Goal: Task Accomplishment & Management: Use online tool/utility

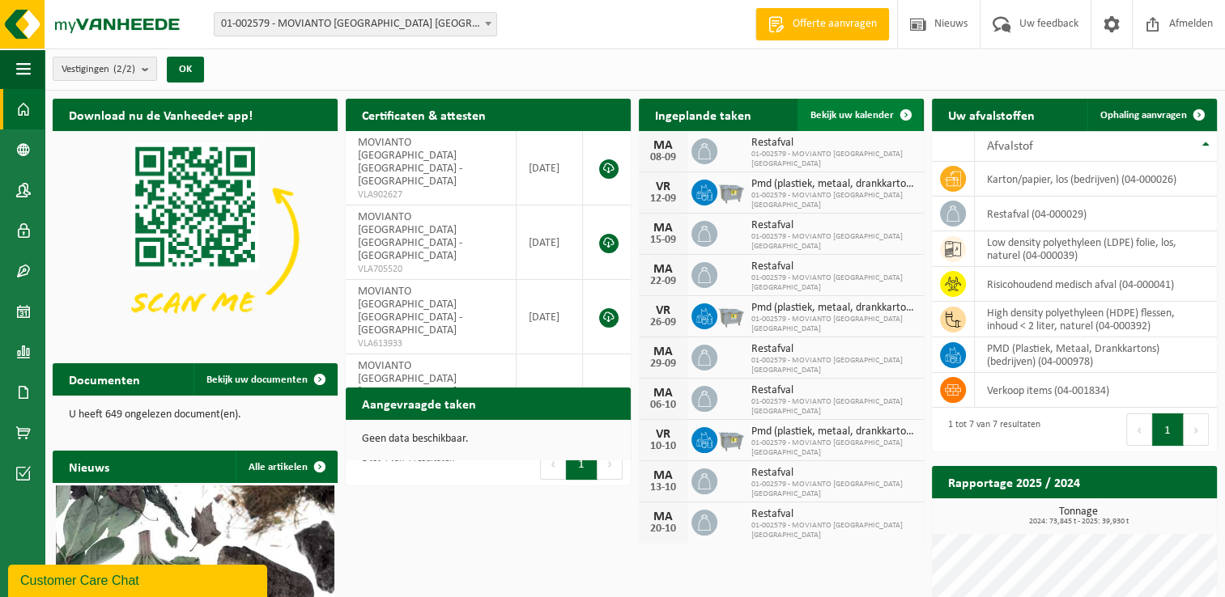
click at [860, 121] on link "Bekijk uw kalender" at bounding box center [859, 115] width 125 height 32
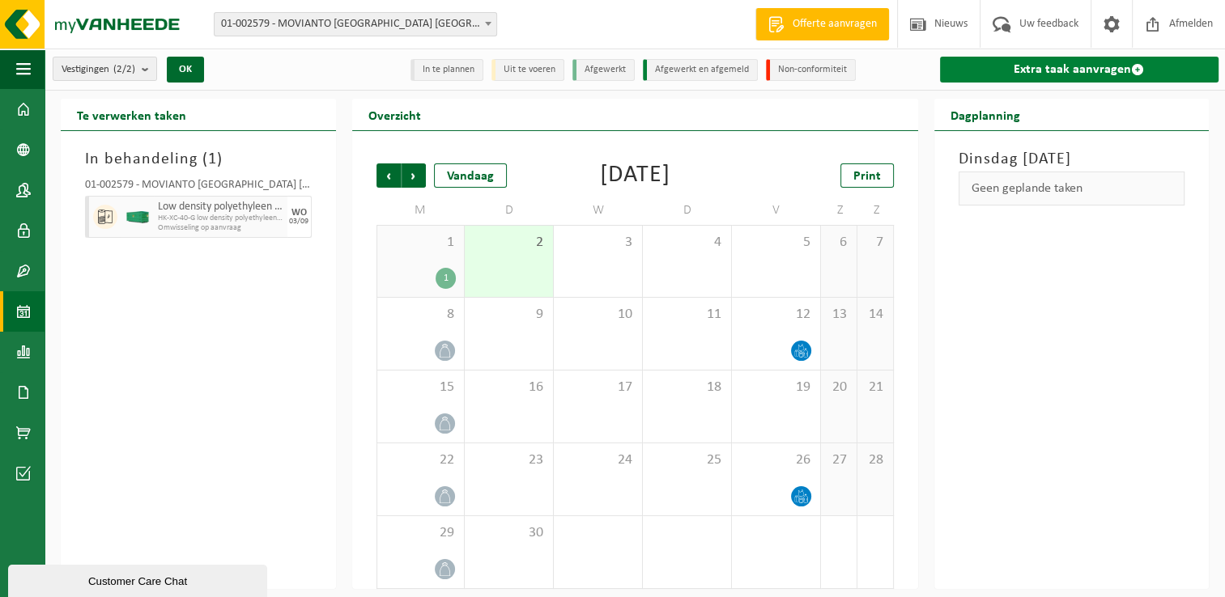
click at [1065, 70] on link "Extra taak aanvragen" at bounding box center [1079, 70] width 279 height 26
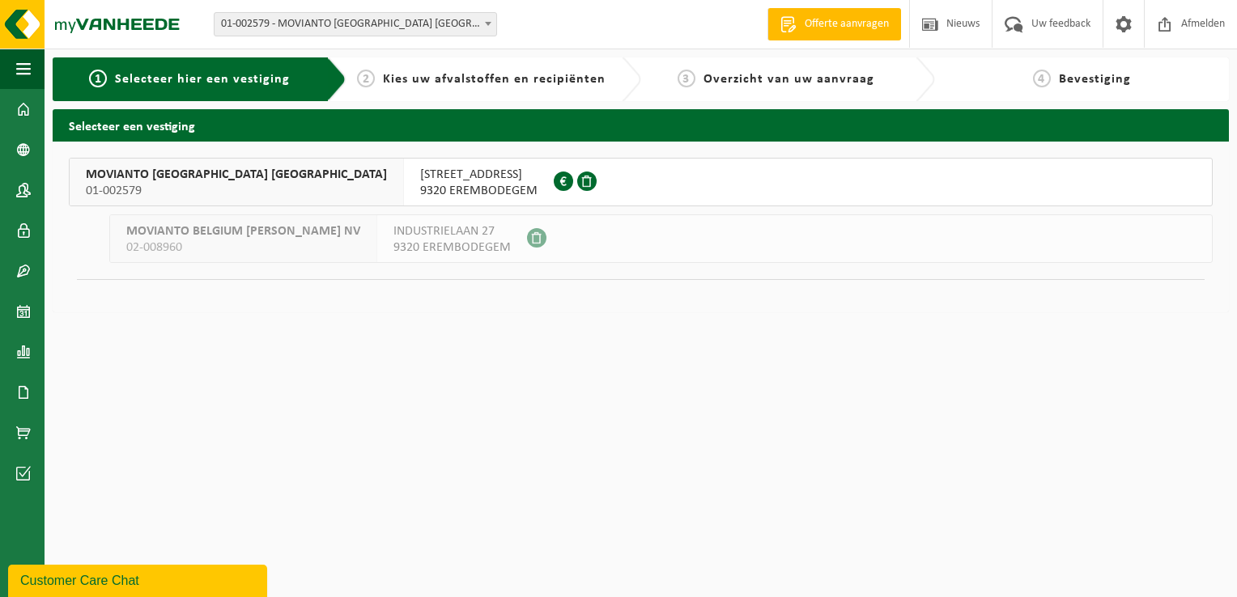
click at [420, 193] on span "9320 EREMBODEGEM" at bounding box center [478, 191] width 117 height 16
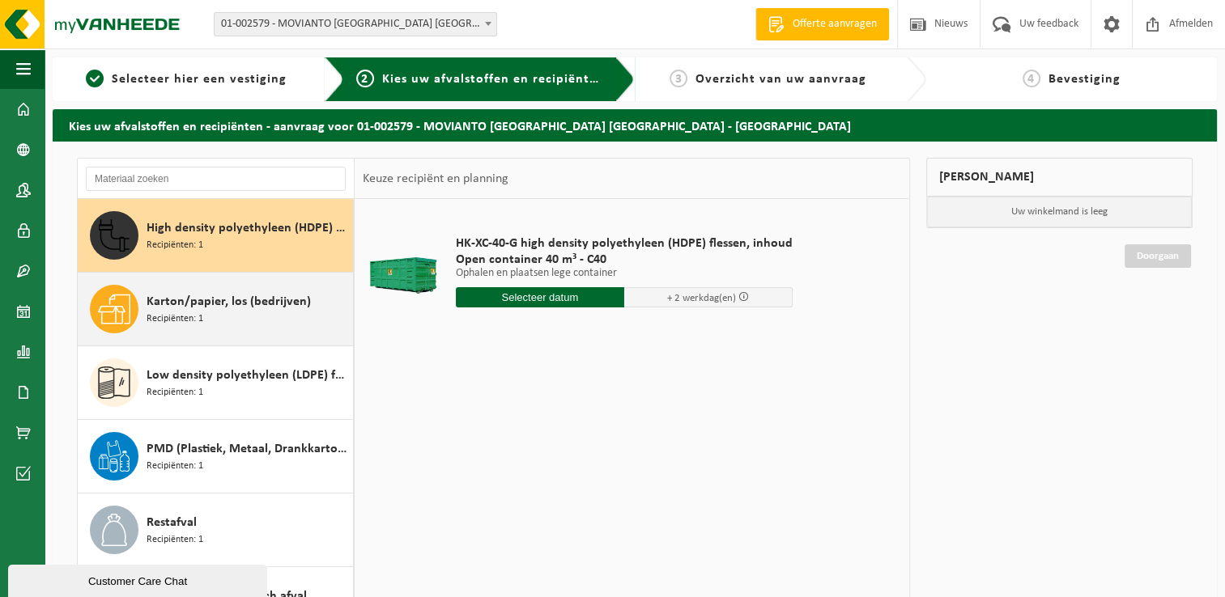
click at [240, 329] on div "Karton/papier, los (bedrijven) Recipiënten: 1" at bounding box center [248, 309] width 202 height 49
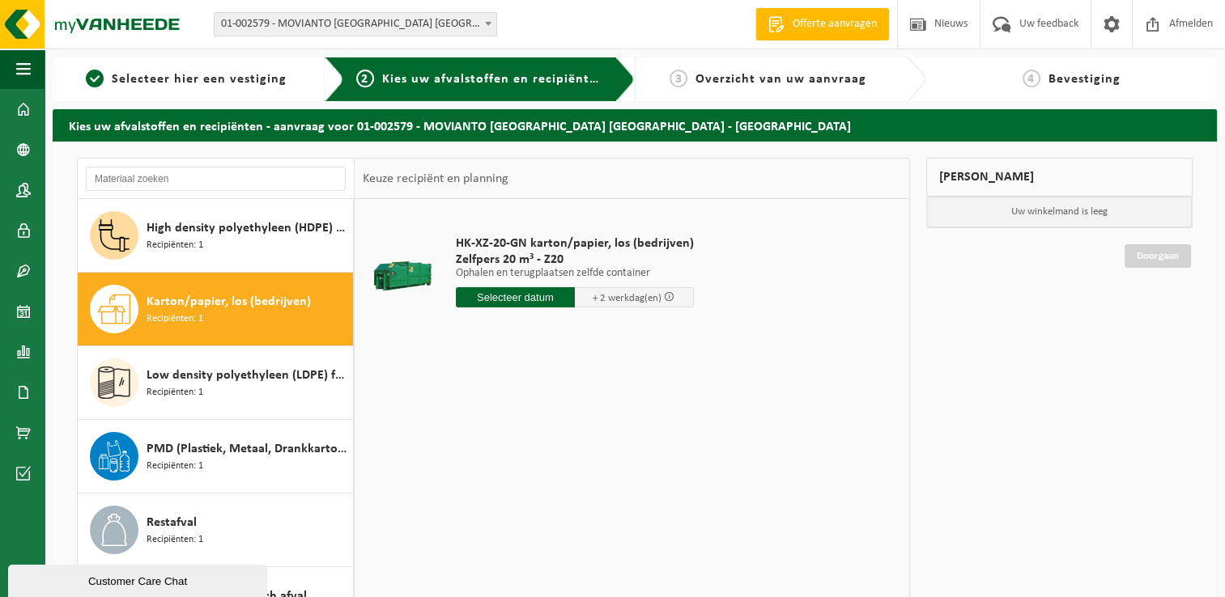
click at [541, 299] on input "text" at bounding box center [515, 297] width 119 height 20
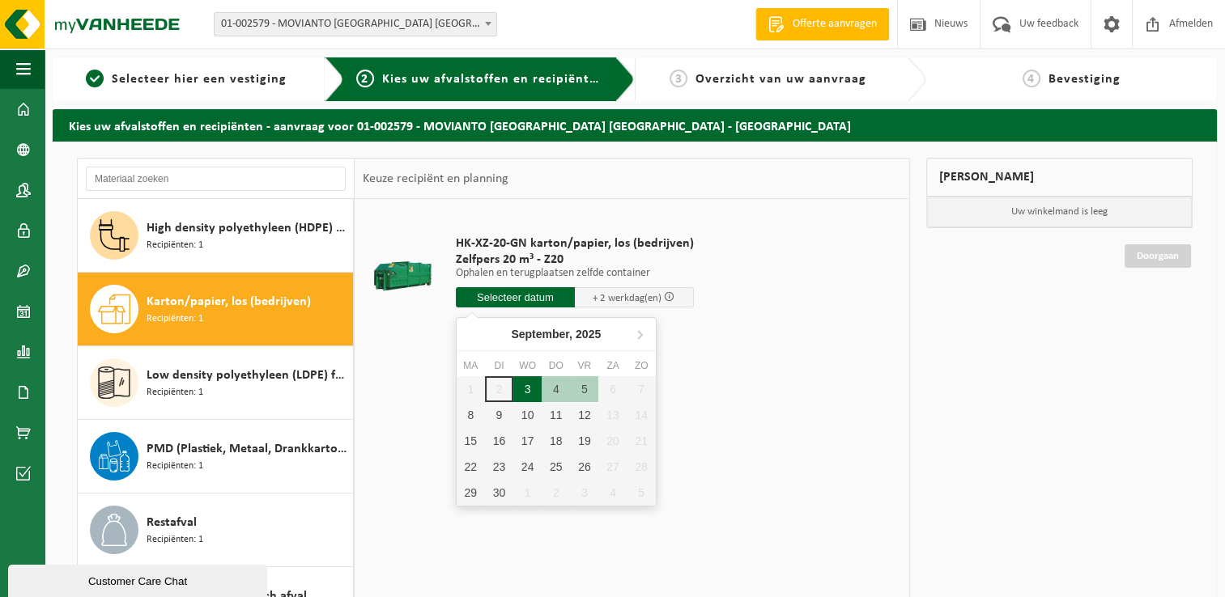
click at [525, 392] on div "3" at bounding box center [527, 389] width 28 height 26
type input "Van [DATE]"
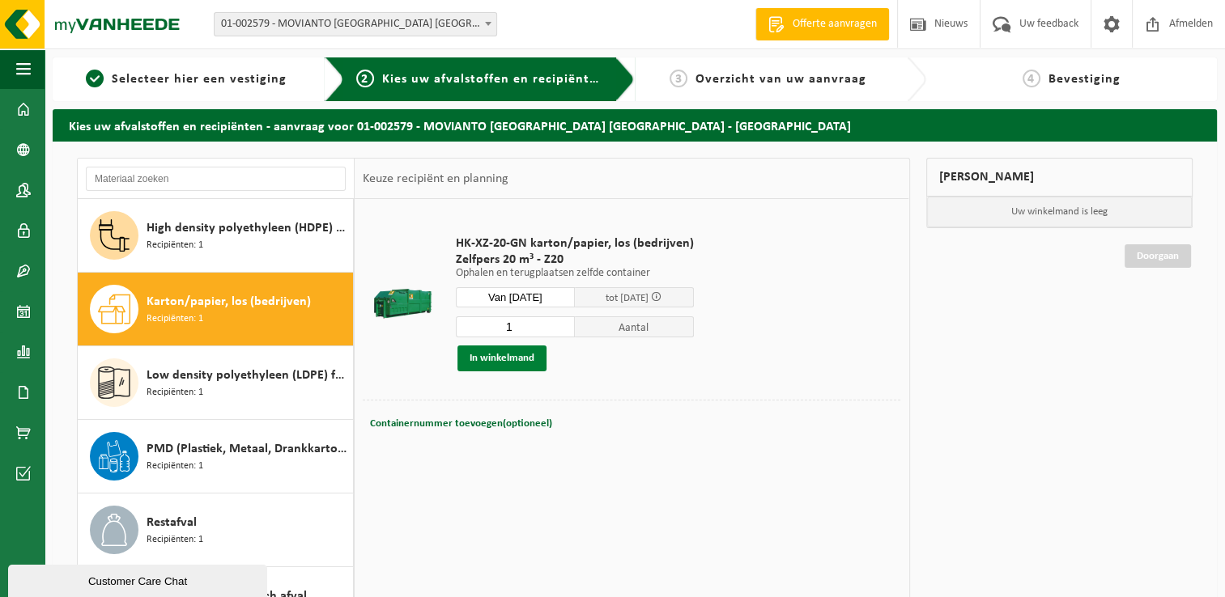
click at [531, 348] on button "In winkelmand" at bounding box center [501, 359] width 89 height 26
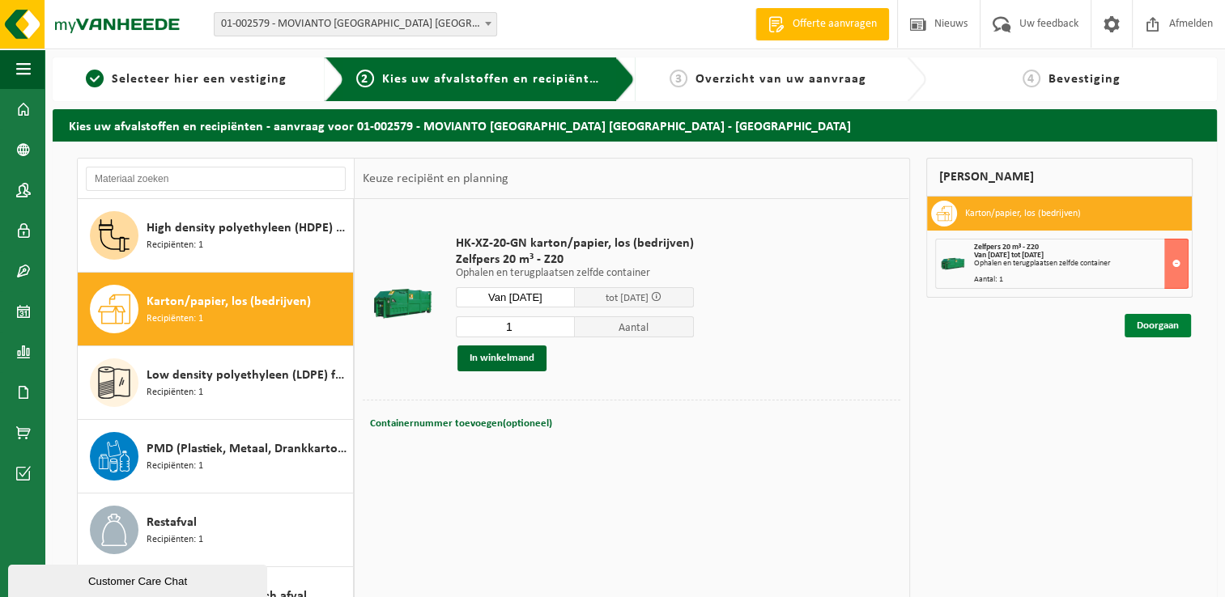
click at [1186, 329] on link "Doorgaan" at bounding box center [1157, 325] width 66 height 23
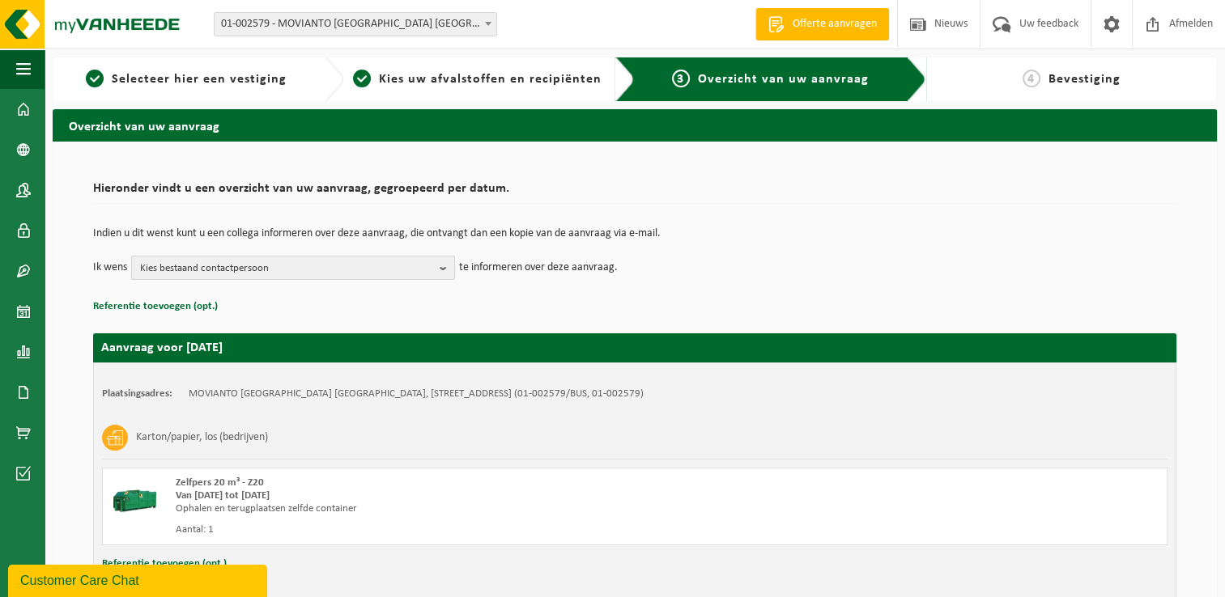
click at [210, 279] on button "Kies bestaand contactpersoon" at bounding box center [293, 268] width 324 height 24
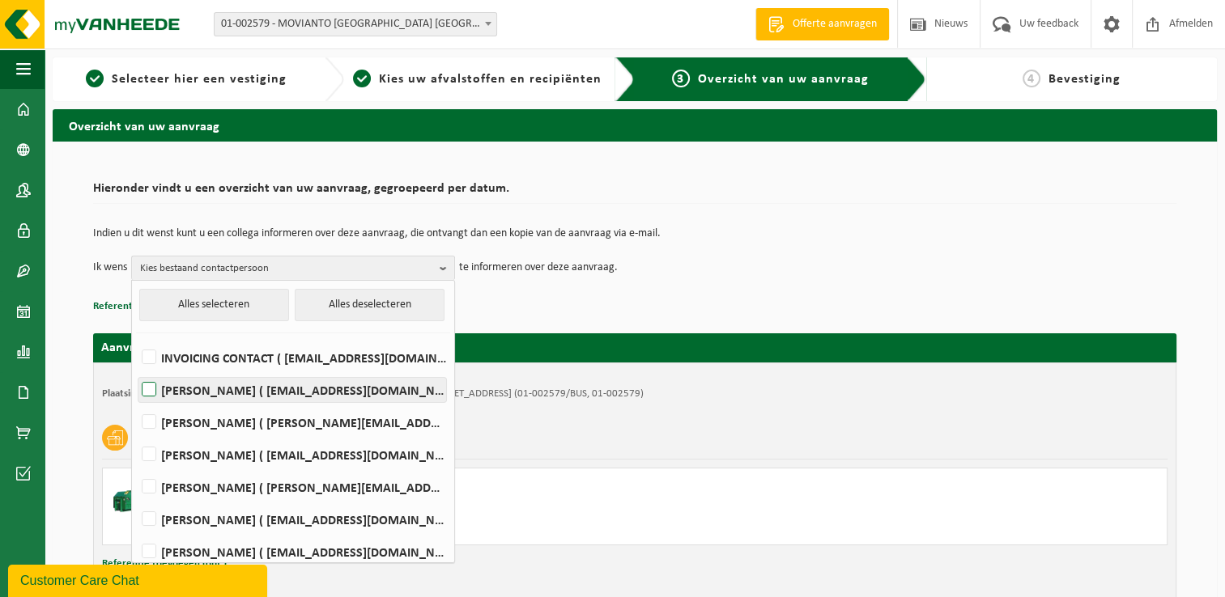
click at [163, 384] on label "Mattis Adem ( mattis.adem@movianto.com )" at bounding box center [292, 390] width 308 height 24
click at [136, 370] on input "Mattis Adem ( mattis.adem@movianto.com )" at bounding box center [135, 369] width 1 height 1
click at [163, 384] on label "Mattis Adem ( mattis.adem@movianto.com )" at bounding box center [292, 390] width 308 height 24
click at [136, 370] on input "Mattis Adem ( mattis.adem@movianto.com )" at bounding box center [135, 369] width 1 height 1
click at [163, 384] on label "Mattis Adem ( mattis.adem@movianto.com )" at bounding box center [292, 390] width 308 height 24
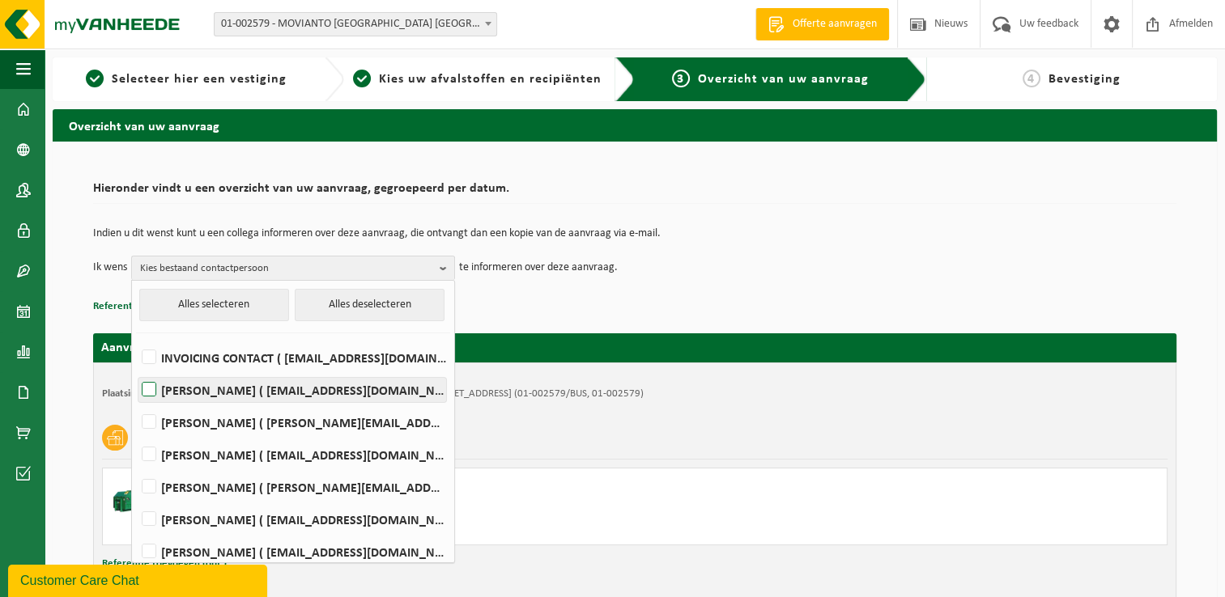
click at [136, 370] on input "Mattis Adem ( mattis.adem@movianto.com )" at bounding box center [135, 369] width 1 height 1
checkbox input "true"
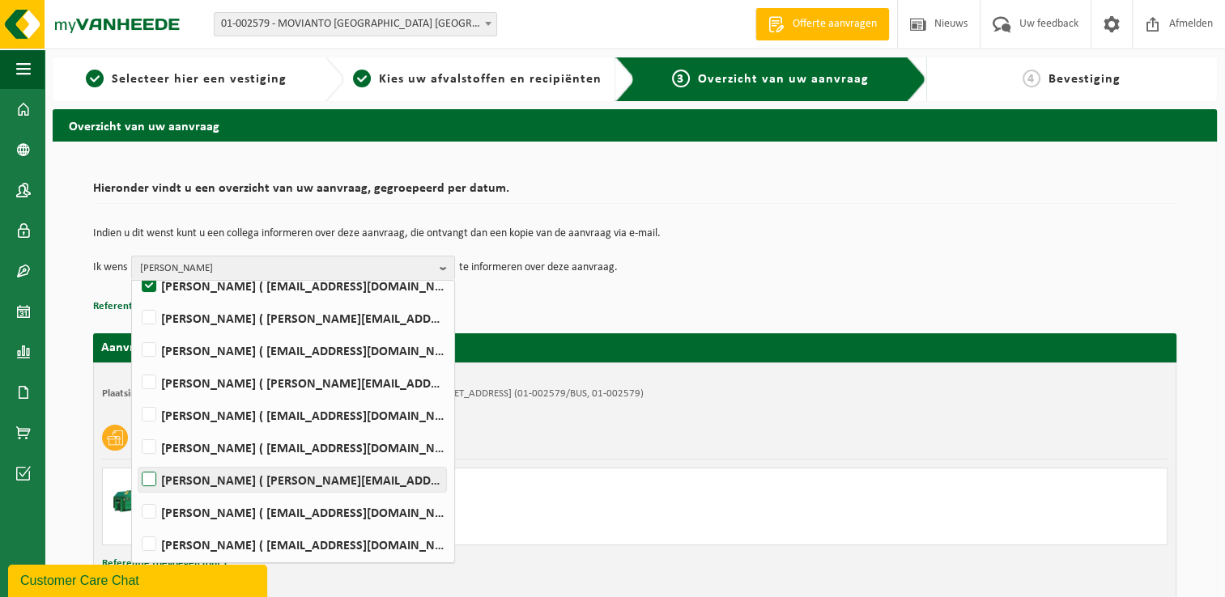
click at [158, 471] on label "Timothy Dewinter ( timothy.dewinter@movianto.com )" at bounding box center [292, 480] width 308 height 24
click at [136, 460] on input "Timothy Dewinter ( timothy.dewinter@movianto.com )" at bounding box center [135, 459] width 1 height 1
checkbox input "true"
click at [912, 185] on h2 "Hieronder vindt u een overzicht van uw aanvraag, gegroepeerd per datum." at bounding box center [634, 193] width 1083 height 22
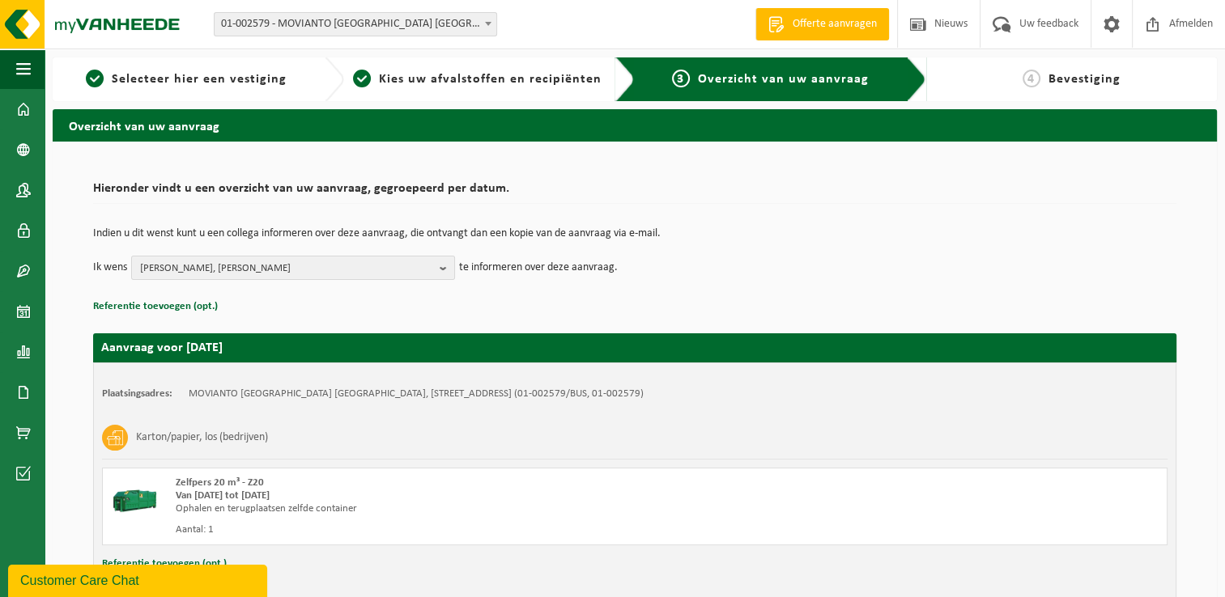
scroll to position [96, 0]
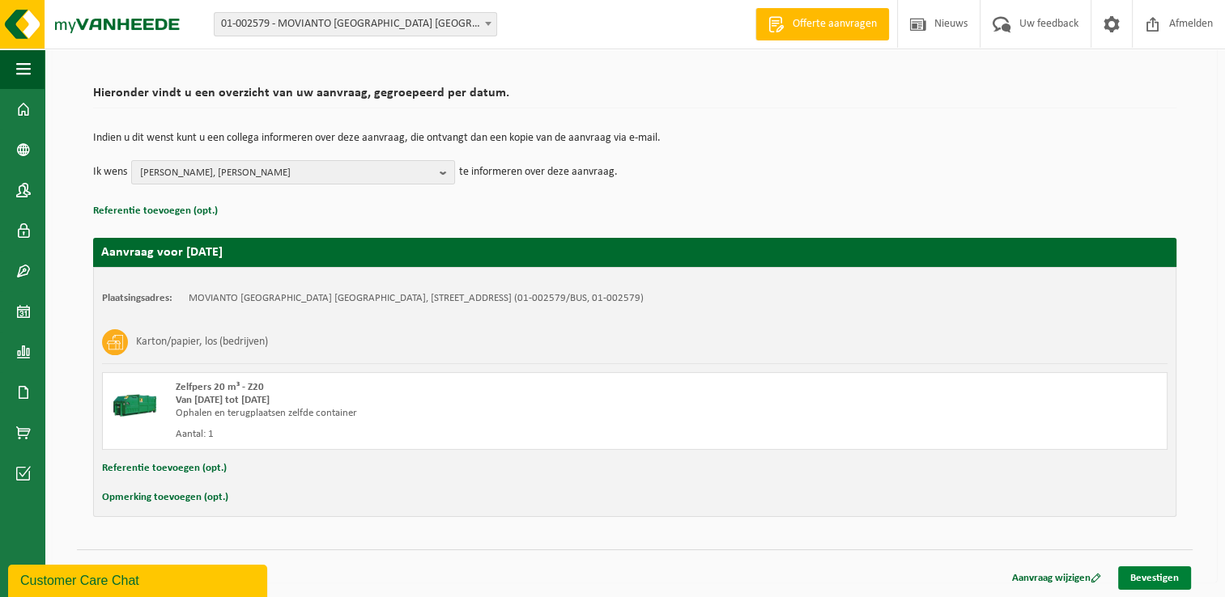
click at [1158, 579] on link "Bevestigen" at bounding box center [1154, 578] width 73 height 23
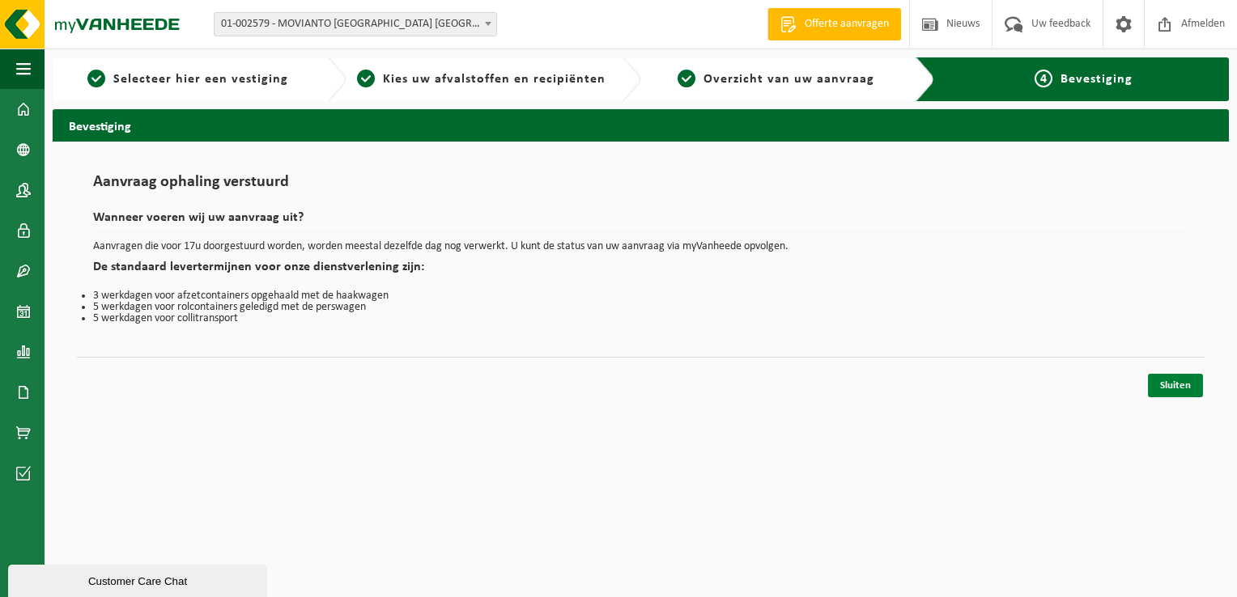
click at [1169, 388] on link "Sluiten" at bounding box center [1175, 385] width 55 height 23
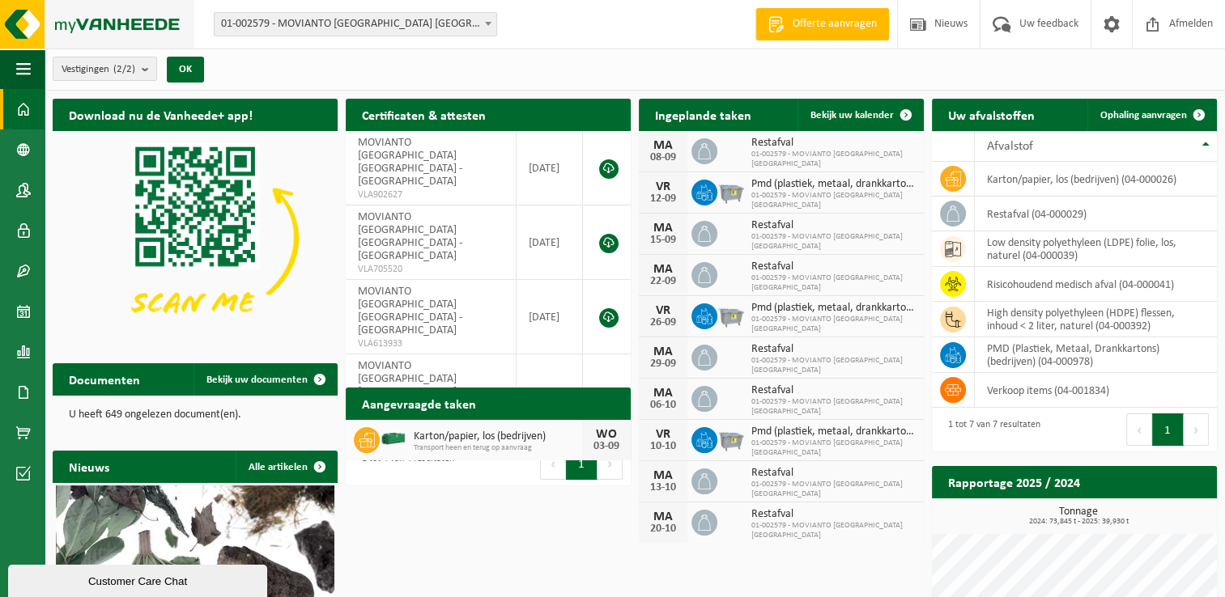
click at [154, 19] on img at bounding box center [97, 24] width 194 height 49
